Goal: Transaction & Acquisition: Purchase product/service

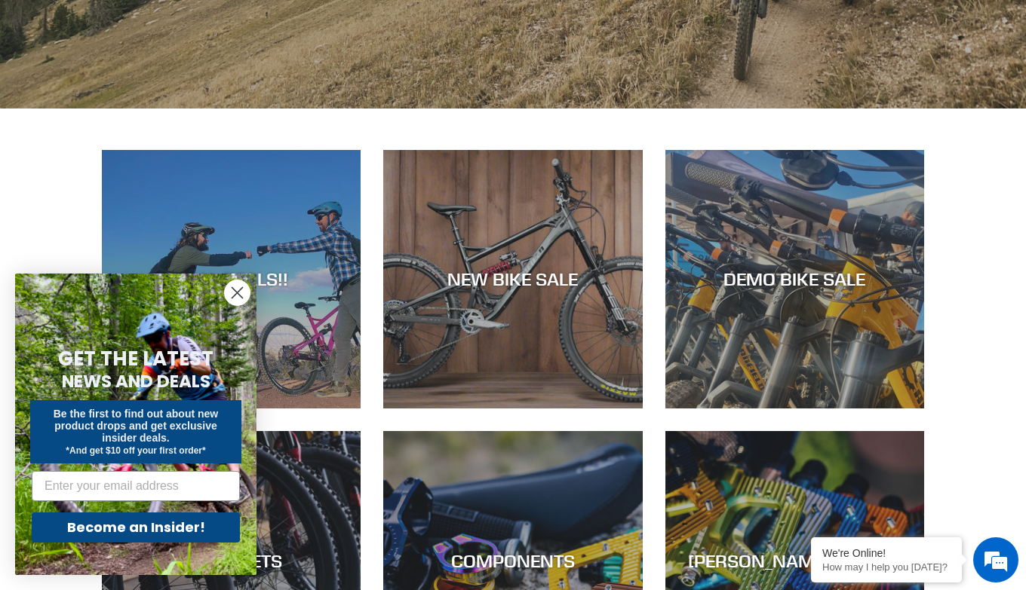
scroll to position [528, 0]
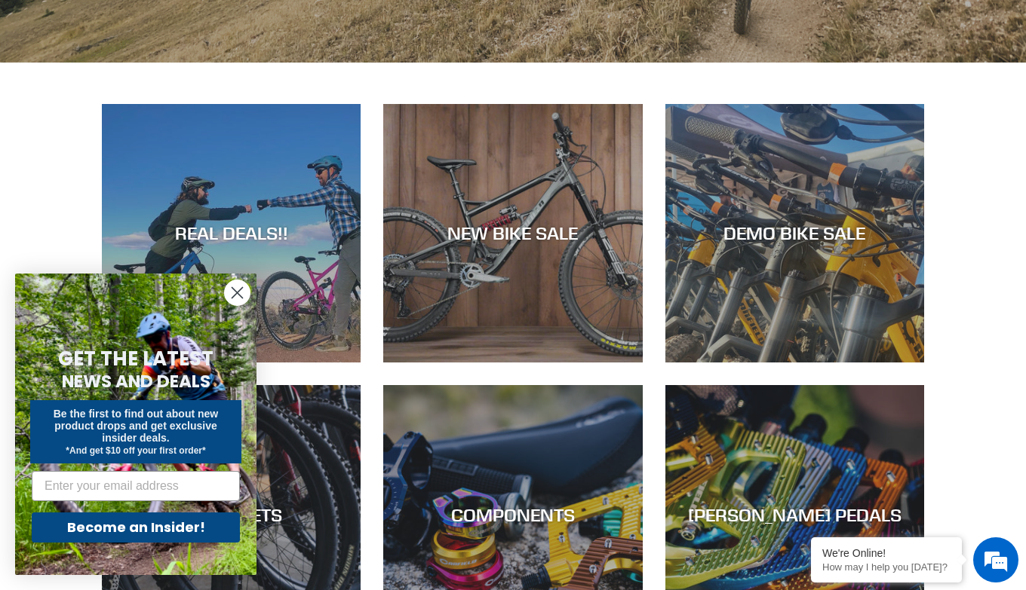
click at [238, 293] on icon "Close dialog" at bounding box center [237, 293] width 11 height 11
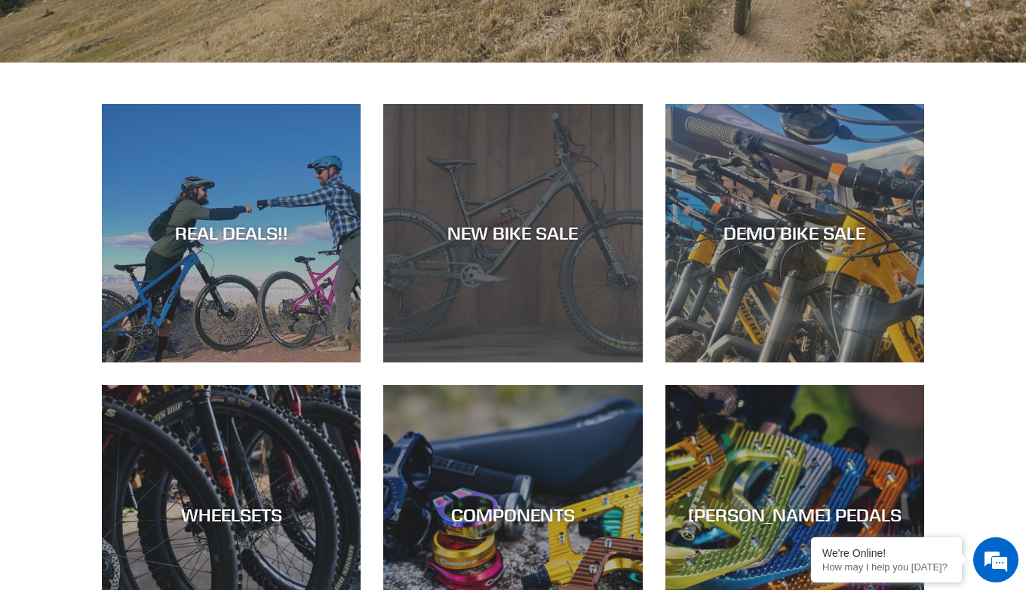
click at [487, 363] on div "NEW BIKE SALE" at bounding box center [512, 363] width 259 height 0
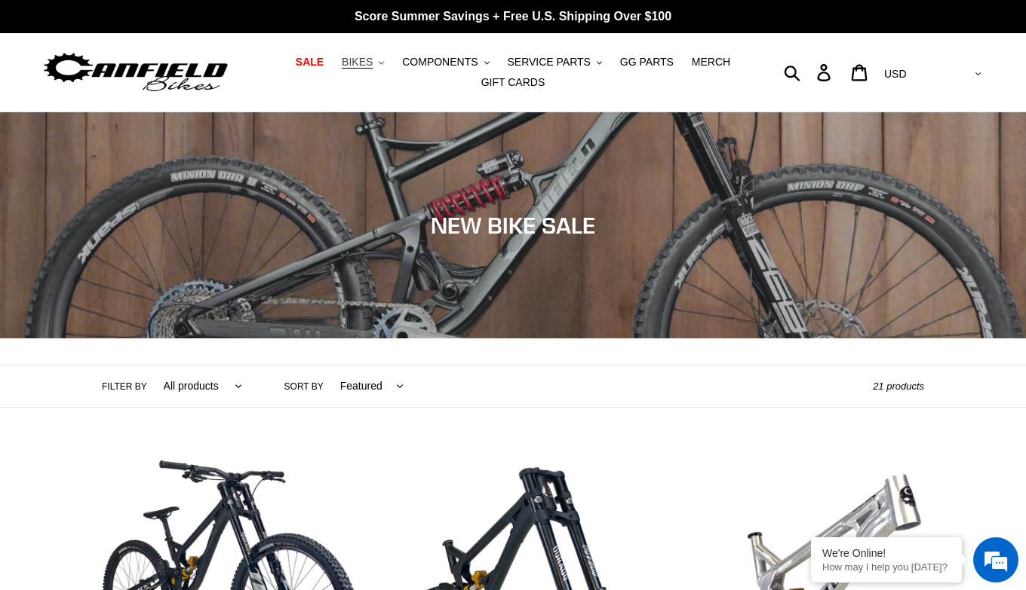
click at [373, 60] on span "BIKES" at bounding box center [357, 62] width 31 height 13
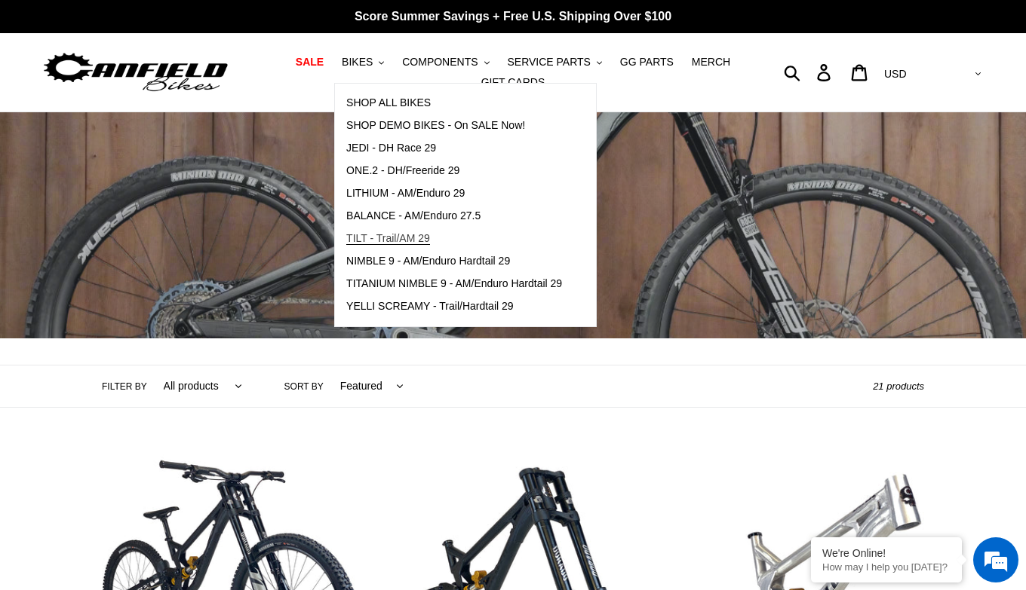
click at [428, 232] on span "TILT - Trail/AM 29" at bounding box center [388, 238] width 84 height 13
